Goal: Find specific page/section: Find specific page/section

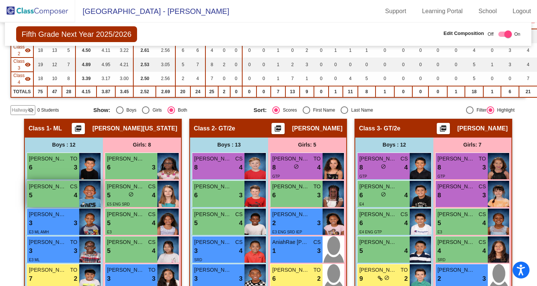
scroll to position [0, 0]
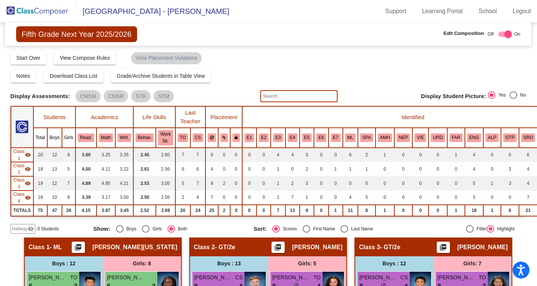
click at [45, 14] on img at bounding box center [37, 11] width 75 height 22
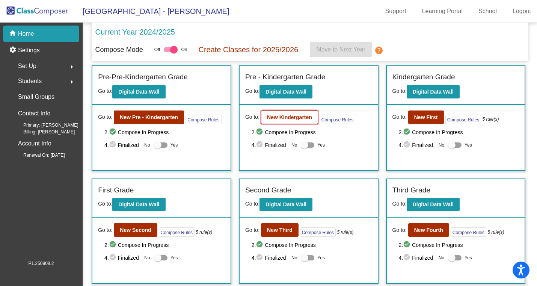
click at [272, 118] on b "New Kindergarten" at bounding box center [289, 117] width 45 height 6
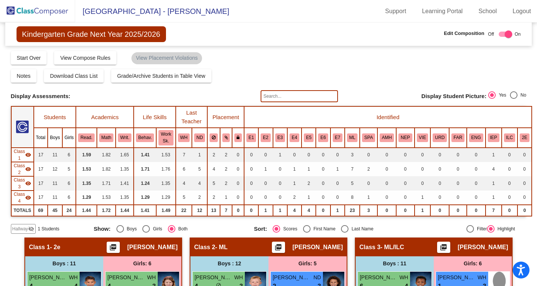
click at [19, 227] on span "Hallway" at bounding box center [20, 228] width 16 height 7
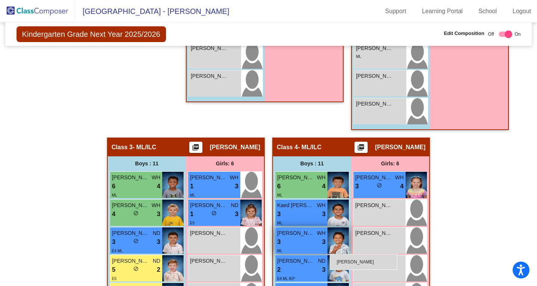
scroll to position [482, 0]
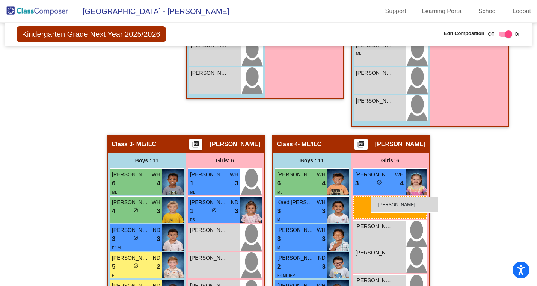
drag, startPoint x: 130, startPoint y: 77, endPoint x: 371, endPoint y: 197, distance: 268.9
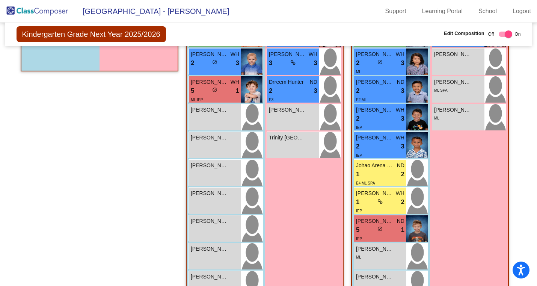
scroll to position [0, 0]
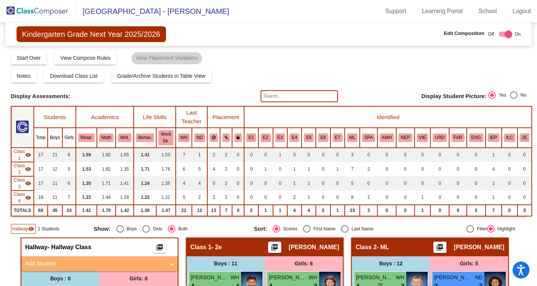
click at [30, 12] on img at bounding box center [37, 11] width 75 height 22
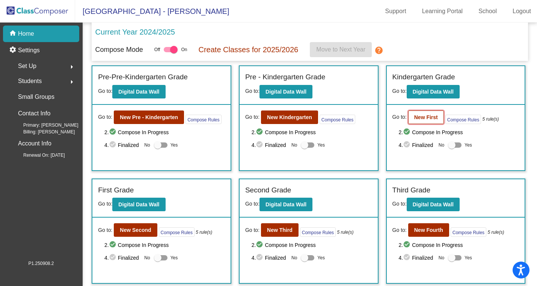
click at [422, 120] on b "New First" at bounding box center [426, 117] width 24 height 6
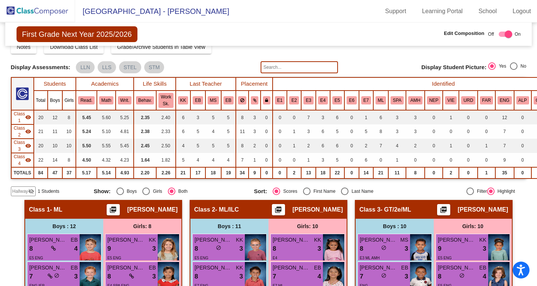
scroll to position [28, 0]
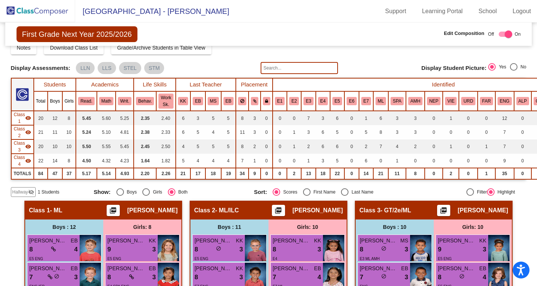
click at [23, 194] on span "Hallway" at bounding box center [20, 191] width 16 height 7
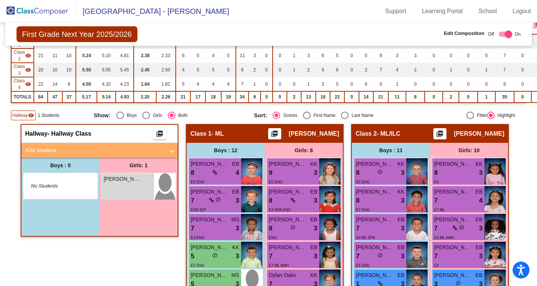
scroll to position [105, 0]
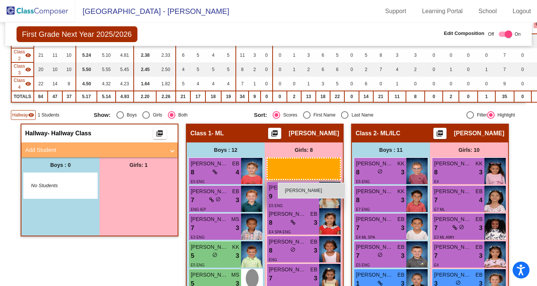
drag, startPoint x: 119, startPoint y: 194, endPoint x: 278, endPoint y: 182, distance: 158.8
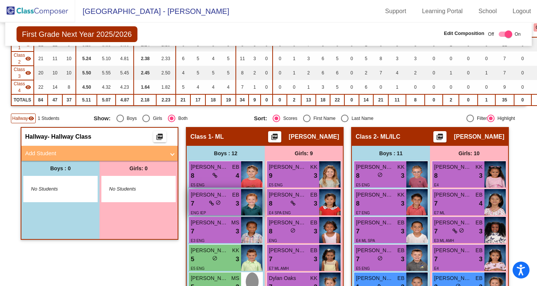
scroll to position [0, 0]
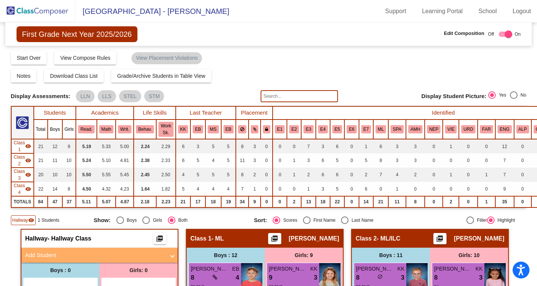
click at [33, 11] on img at bounding box center [37, 11] width 75 height 22
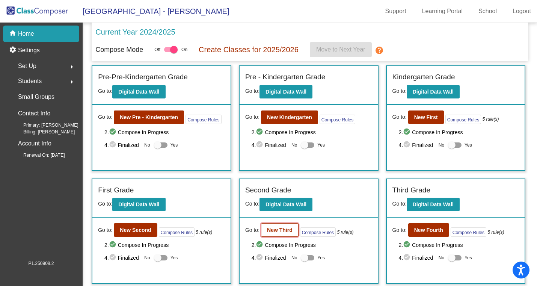
click at [273, 229] on b "New Third" at bounding box center [280, 230] width 26 height 6
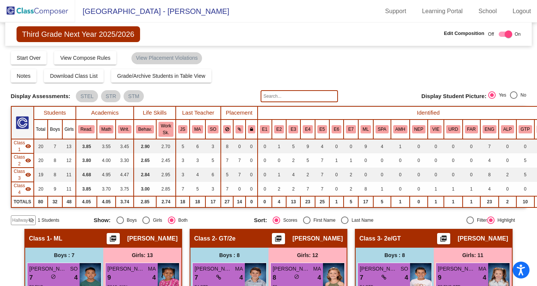
click at [23, 220] on span "Hallway" at bounding box center [20, 220] width 16 height 7
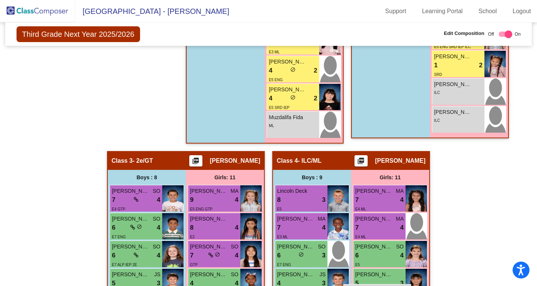
scroll to position [488, 0]
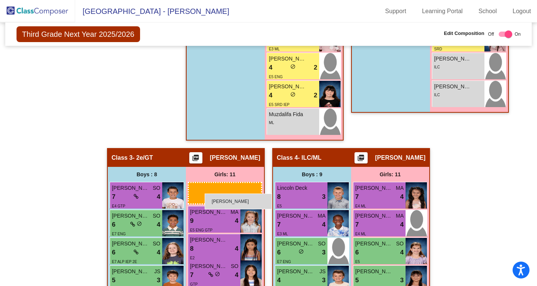
drag, startPoint x: 138, startPoint y: 152, endPoint x: 205, endPoint y: 193, distance: 78.7
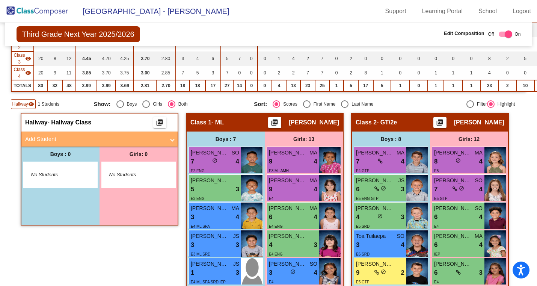
scroll to position [0, 0]
